Goal: Task Accomplishment & Management: Use online tool/utility

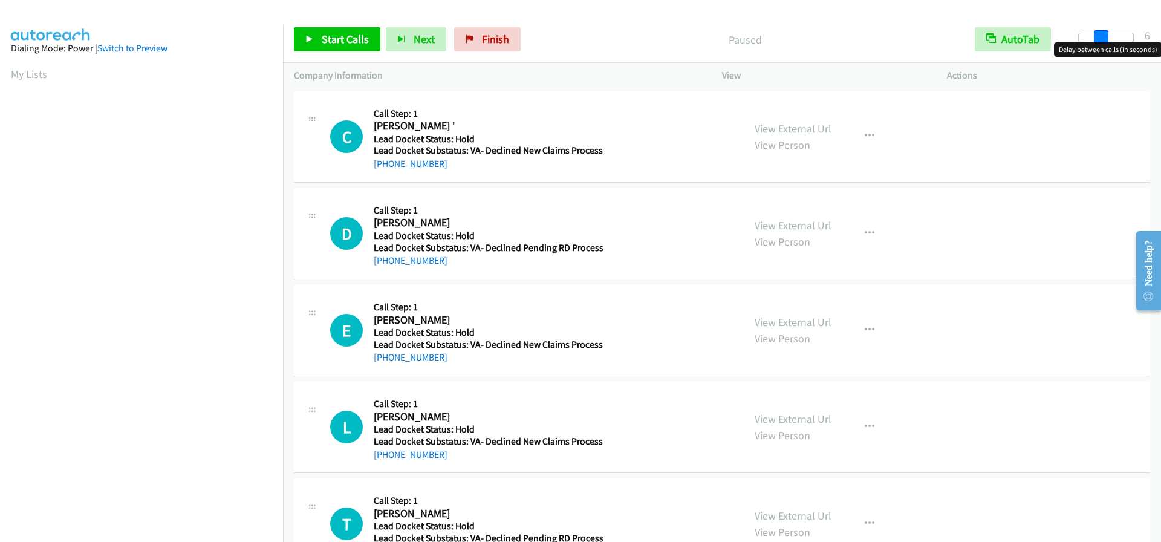
click at [1098, 38] on div at bounding box center [1106, 38] width 56 height 10
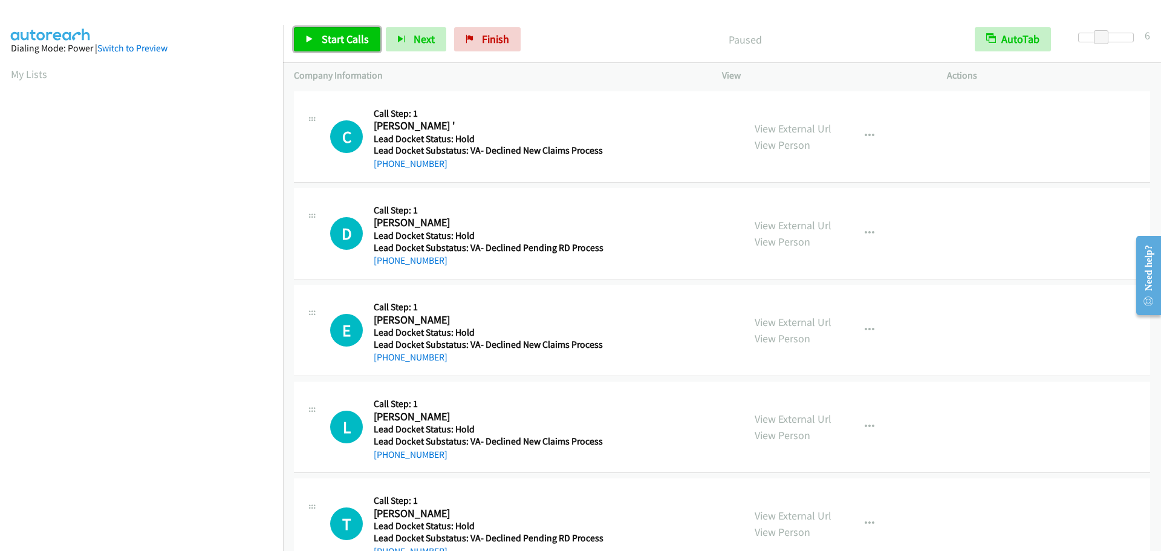
click at [349, 42] on span "Start Calls" at bounding box center [345, 39] width 47 height 14
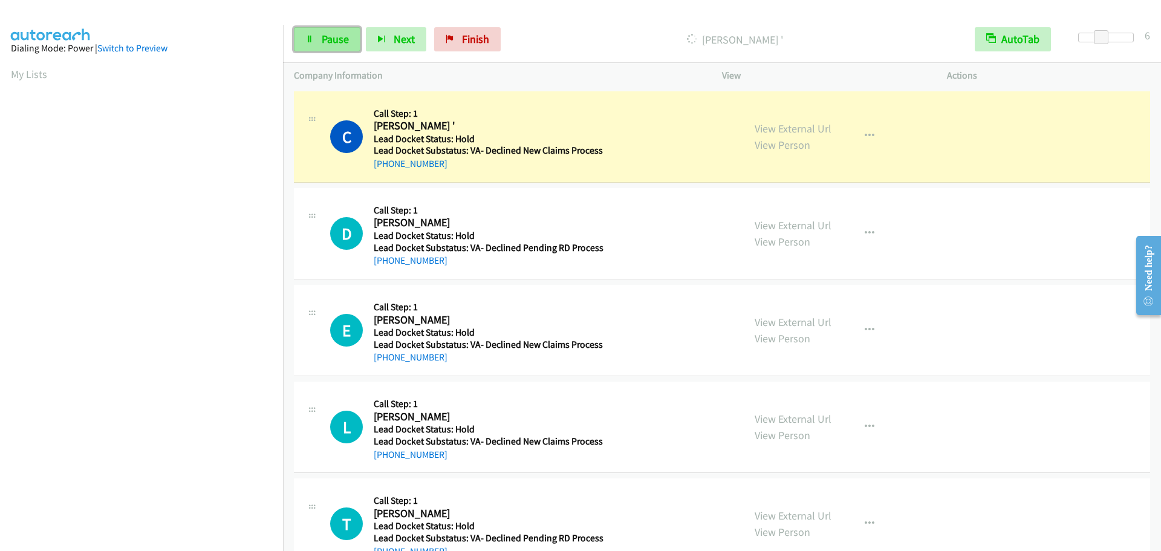
click at [329, 40] on span "Pause" at bounding box center [335, 39] width 27 height 14
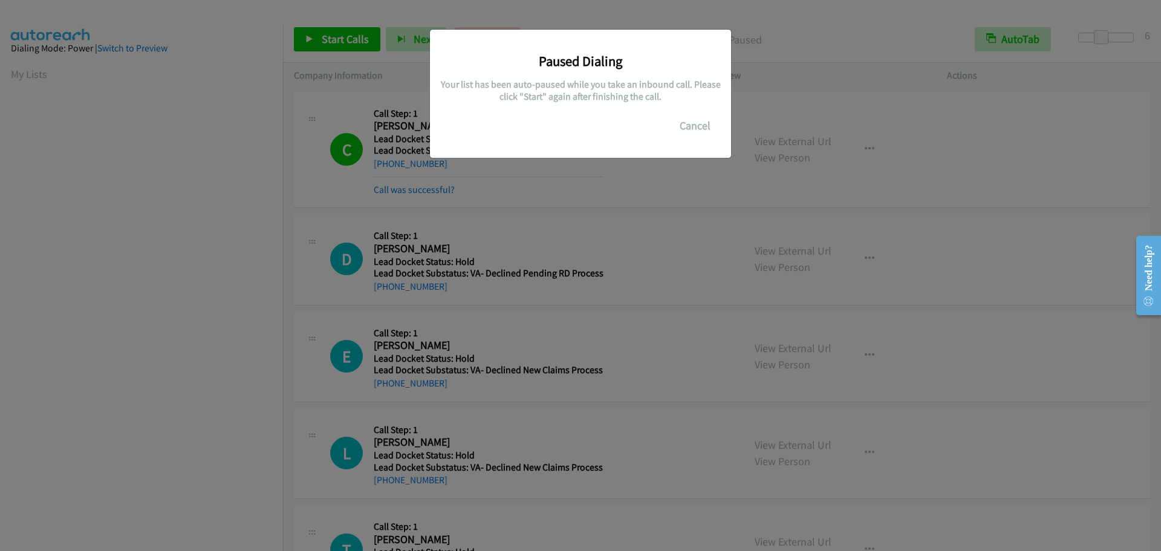
scroll to position [128, 0]
click at [686, 121] on button "Cancel" at bounding box center [695, 126] width 54 height 24
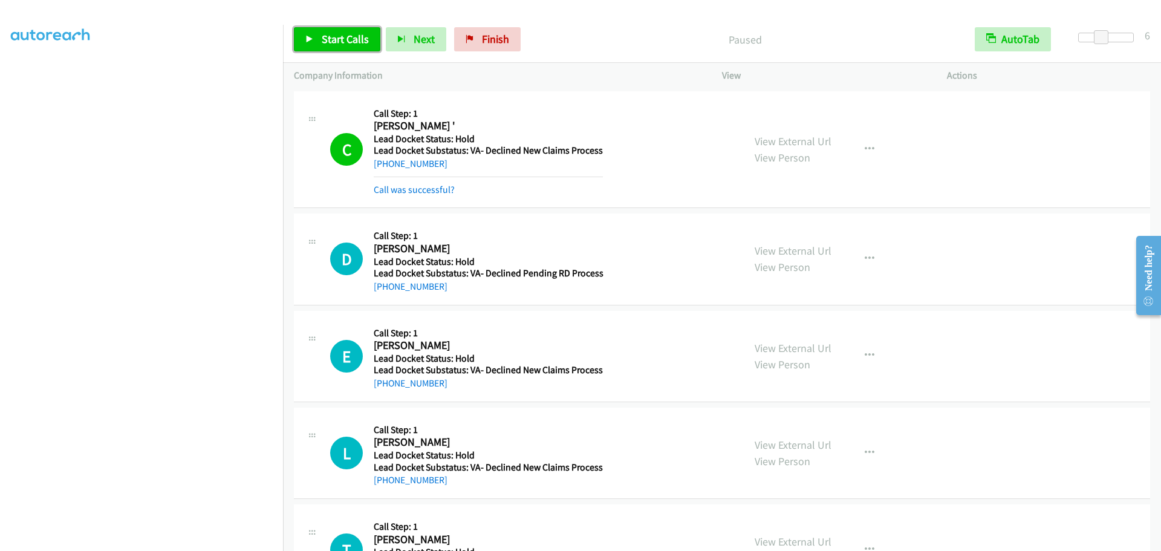
click at [342, 37] on span "Start Calls" at bounding box center [345, 39] width 47 height 14
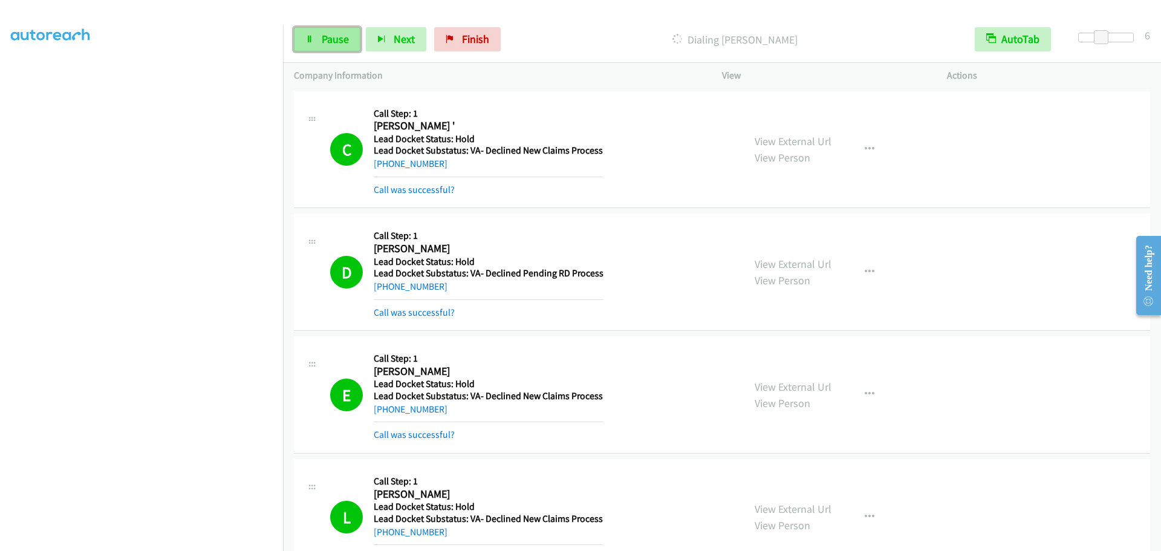
click at [332, 37] on span "Pause" at bounding box center [335, 39] width 27 height 14
click at [337, 40] on span "Start Calls" at bounding box center [345, 39] width 47 height 14
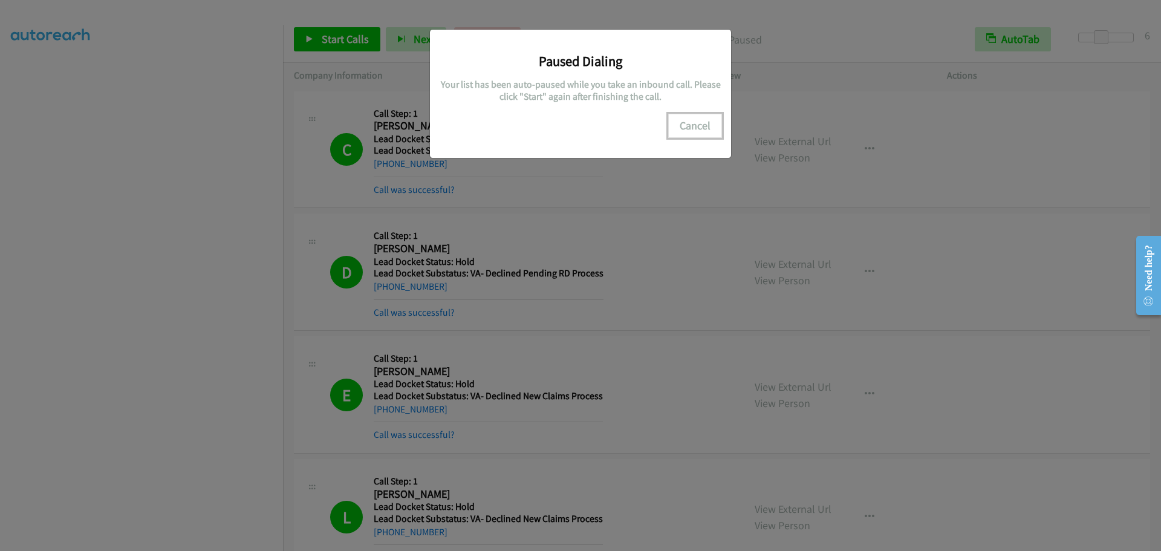
click at [714, 129] on button "Cancel" at bounding box center [695, 126] width 54 height 24
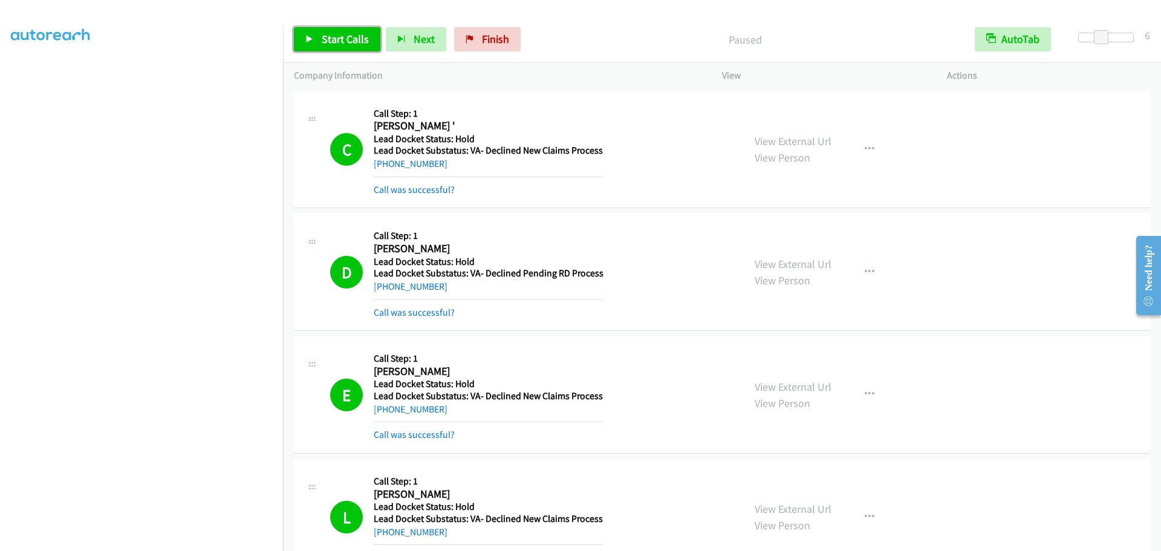
click at [315, 36] on link "Start Calls" at bounding box center [337, 39] width 86 height 24
click at [325, 46] on link "Pause" at bounding box center [327, 39] width 66 height 24
click at [306, 42] on icon at bounding box center [309, 40] width 8 height 8
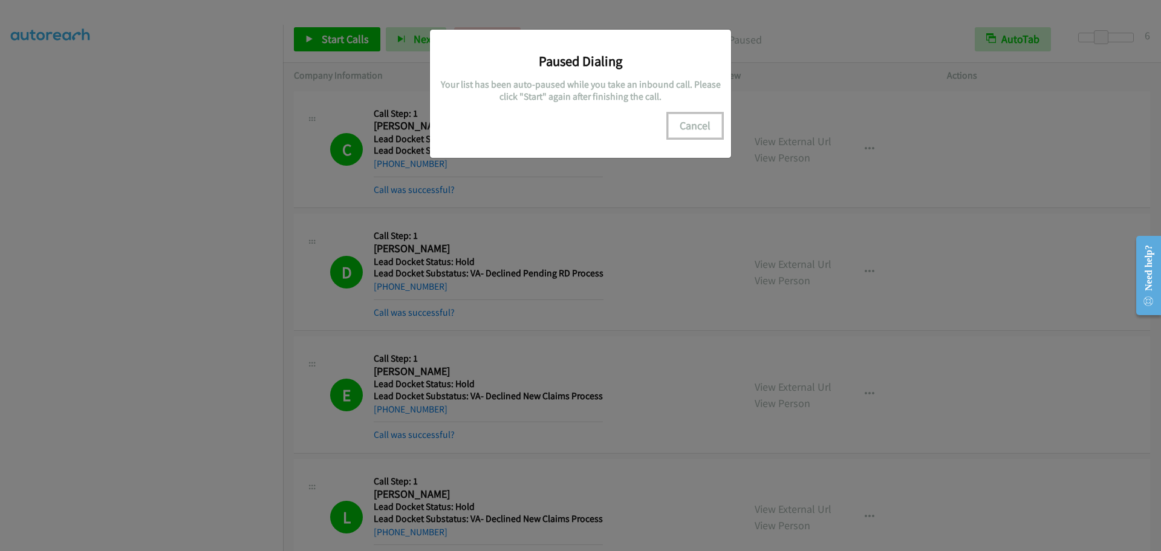
click at [702, 128] on button "Cancel" at bounding box center [695, 126] width 54 height 24
click at [686, 120] on button "Cancel" at bounding box center [695, 126] width 54 height 24
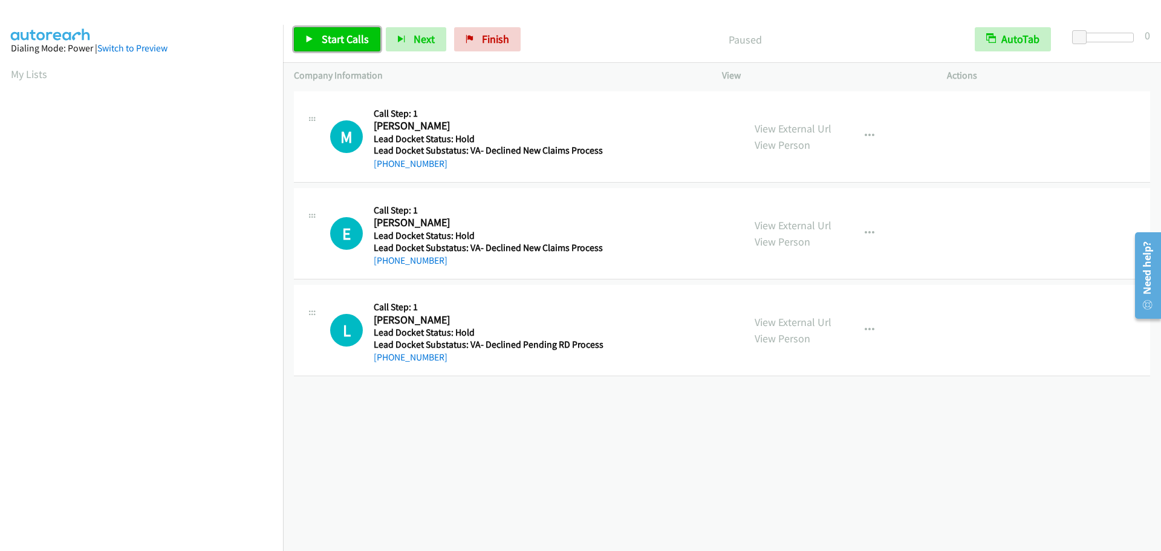
click at [342, 39] on span "Start Calls" at bounding box center [345, 39] width 47 height 14
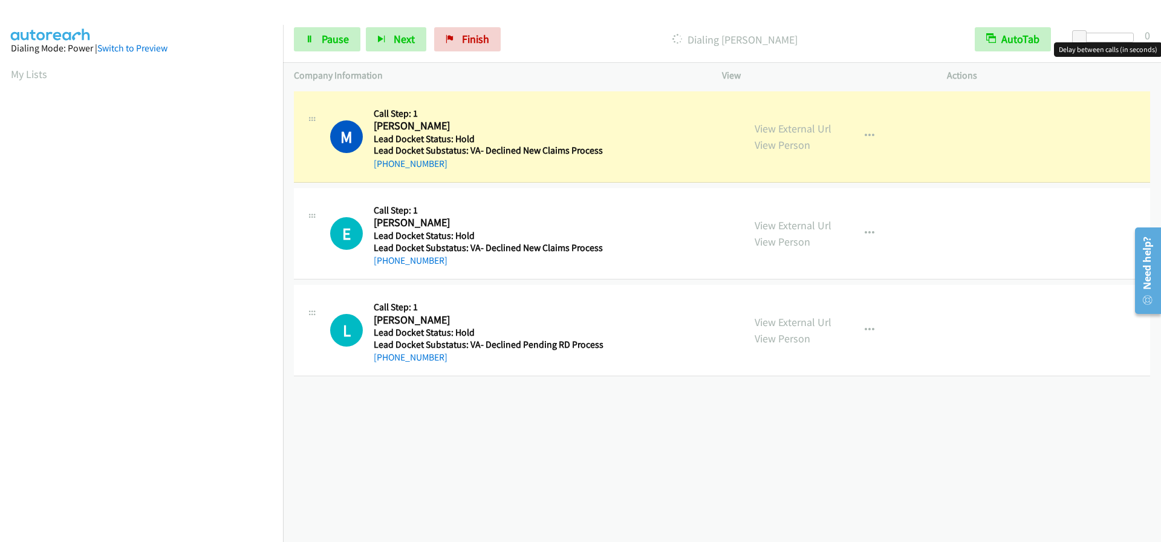
click at [1099, 39] on div at bounding box center [1106, 38] width 56 height 10
